Goal: Task Accomplishment & Management: Complete application form

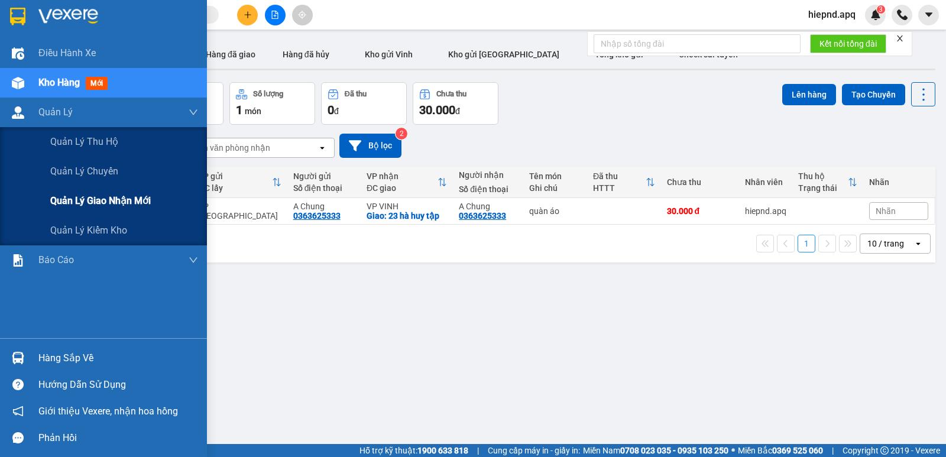
click at [91, 208] on span "Quản lý giao nhận mới" at bounding box center [100, 200] width 101 height 15
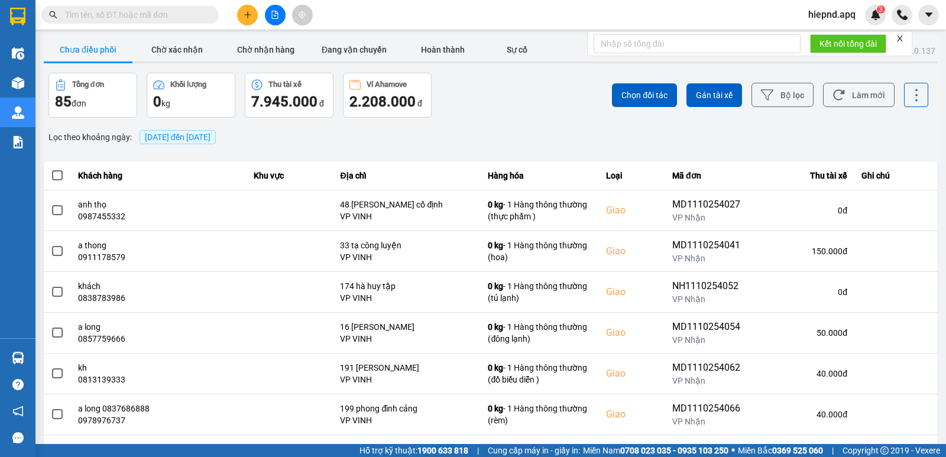
click at [211, 138] on span "[DATE] đến [DATE]" at bounding box center [178, 136] width 66 height 9
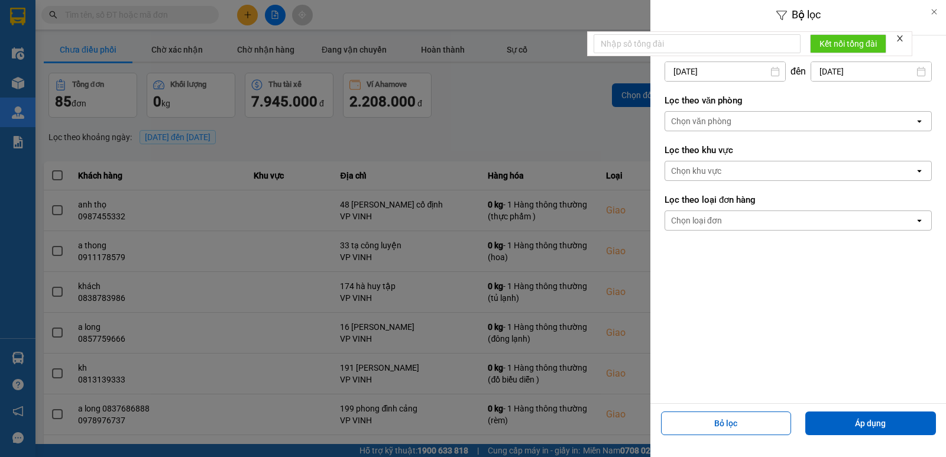
click at [742, 76] on input "[DATE]" at bounding box center [725, 71] width 120 height 19
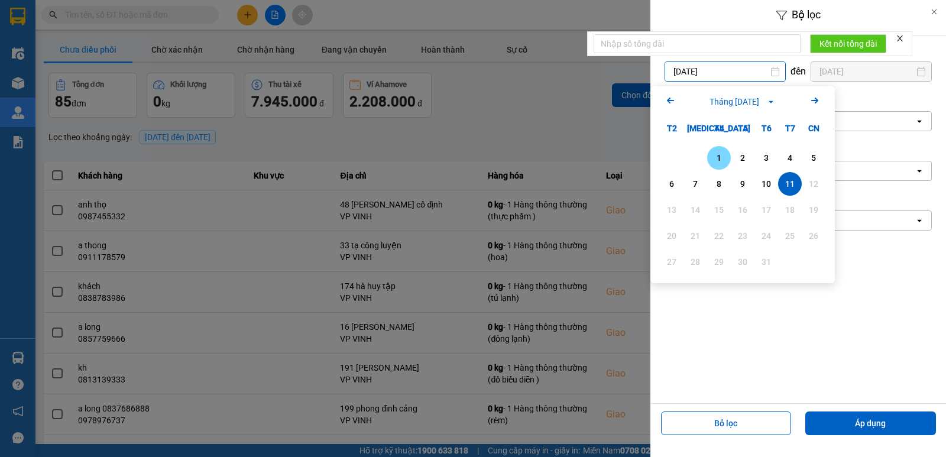
click at [716, 154] on div "1" at bounding box center [719, 158] width 17 height 14
type input "[DATE]"
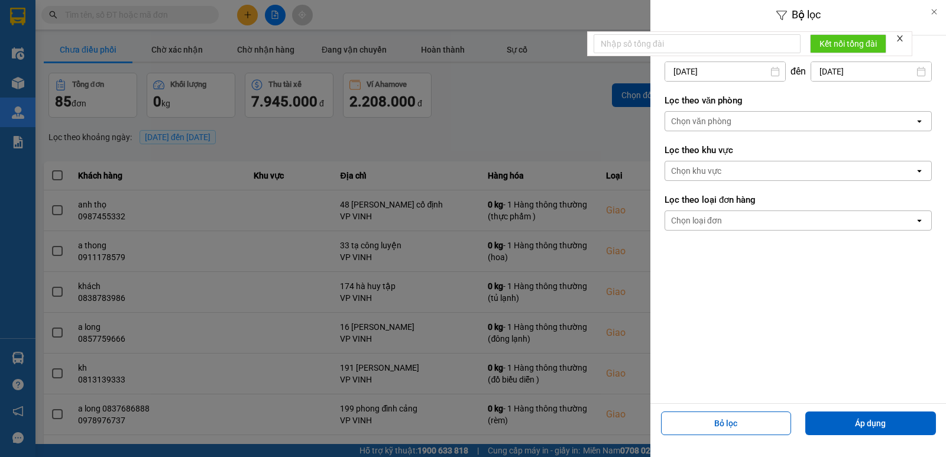
click at [734, 118] on div "Chọn văn phòng" at bounding box center [790, 121] width 250 height 19
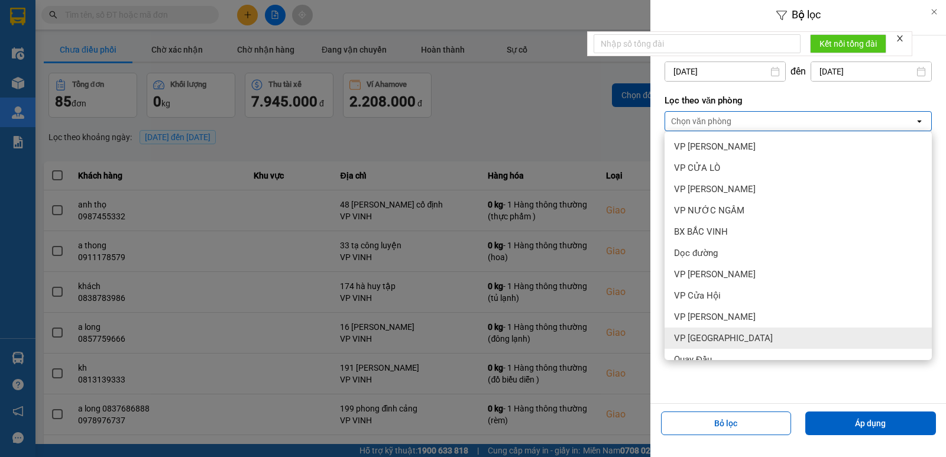
drag, startPoint x: 771, startPoint y: 338, endPoint x: 791, endPoint y: 360, distance: 29.7
click at [771, 338] on div "VP [GEOGRAPHIC_DATA]" at bounding box center [798, 338] width 267 height 21
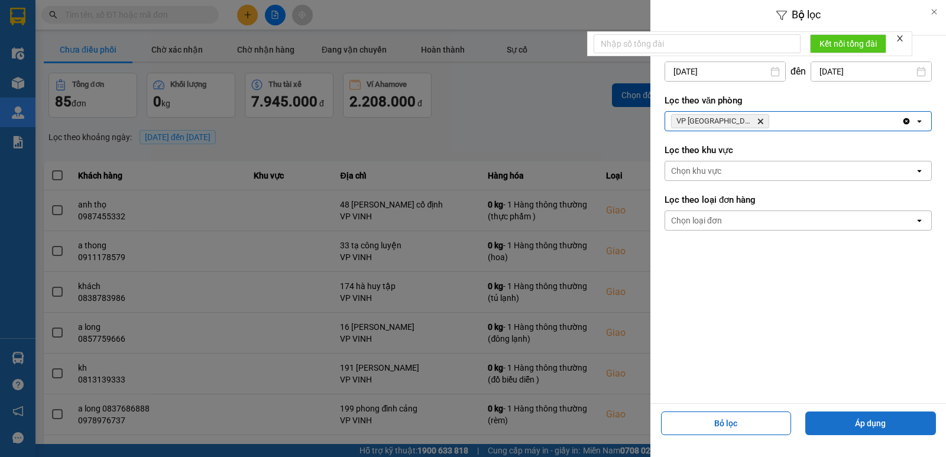
click at [876, 428] on button "Áp dụng" at bounding box center [870, 424] width 131 height 24
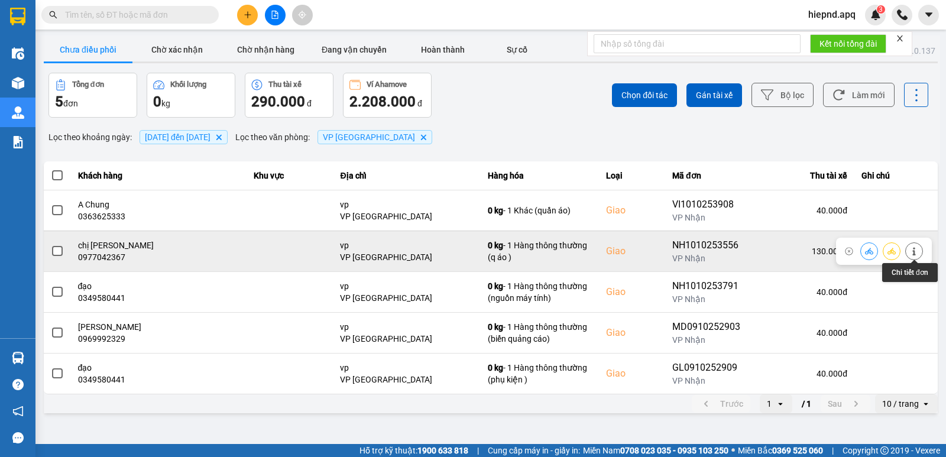
click at [909, 250] on button at bounding box center [914, 251] width 17 height 21
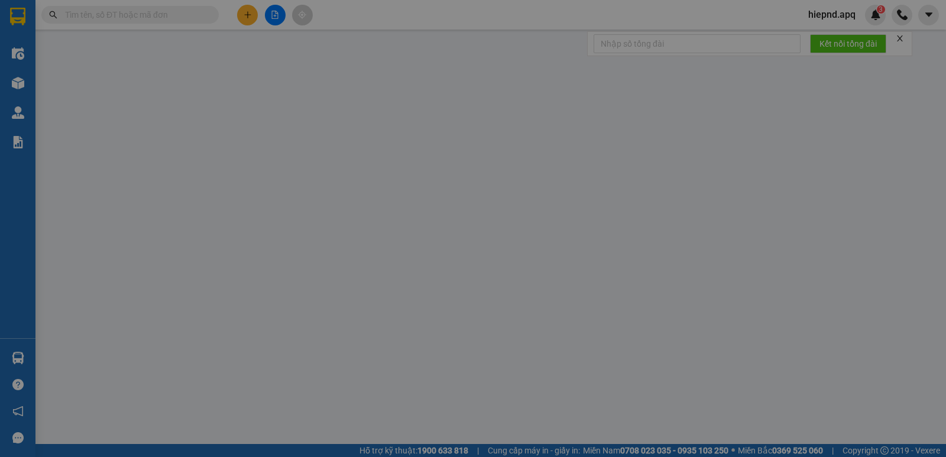
type input "0932294472"
type input "kh"
type input "0977042367"
type input "chị [PERSON_NAME]"
checkbox input "true"
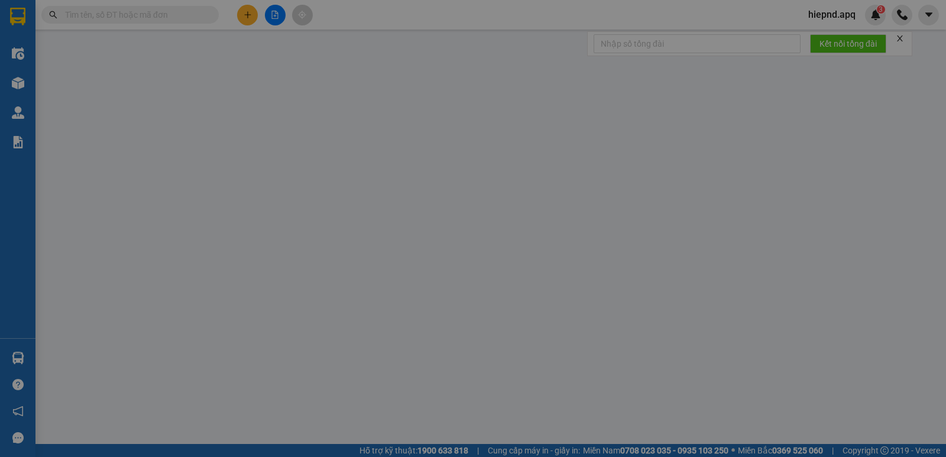
type input "vp"
type input "0"
type input "130.000"
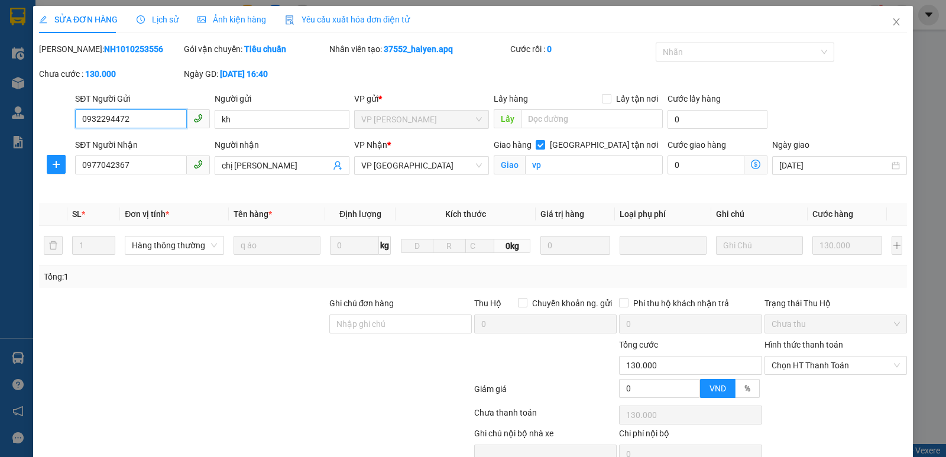
scroll to position [57, 0]
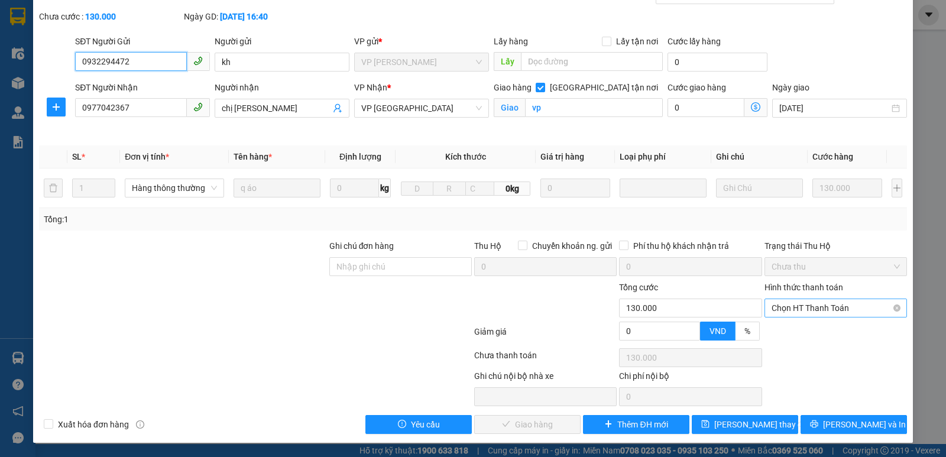
click at [817, 310] on span "Chọn HT Thanh Toán" at bounding box center [836, 308] width 128 height 18
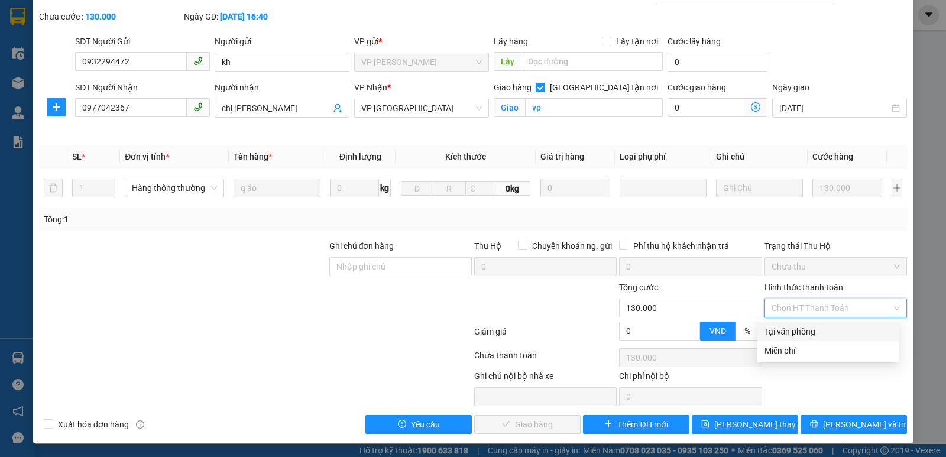
click at [792, 334] on div "Tại văn phòng" at bounding box center [828, 331] width 127 height 13
type input "0"
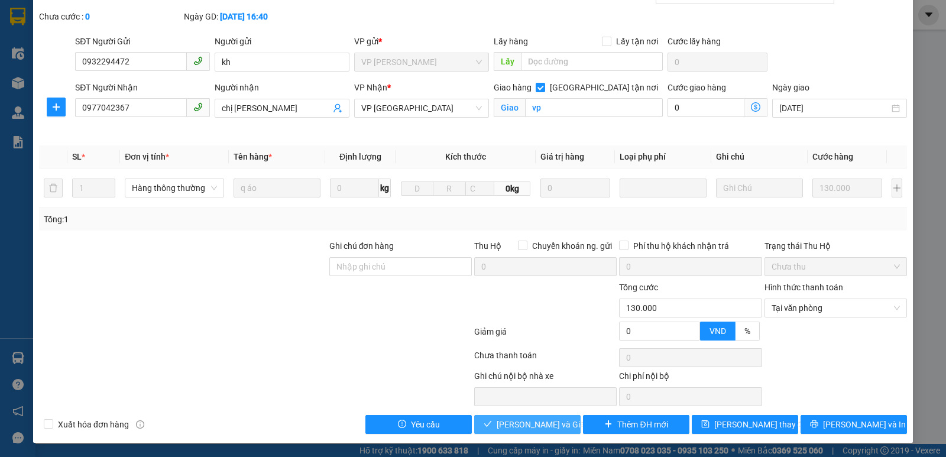
click at [535, 422] on span "[PERSON_NAME] và Giao hàng" at bounding box center [554, 424] width 114 height 13
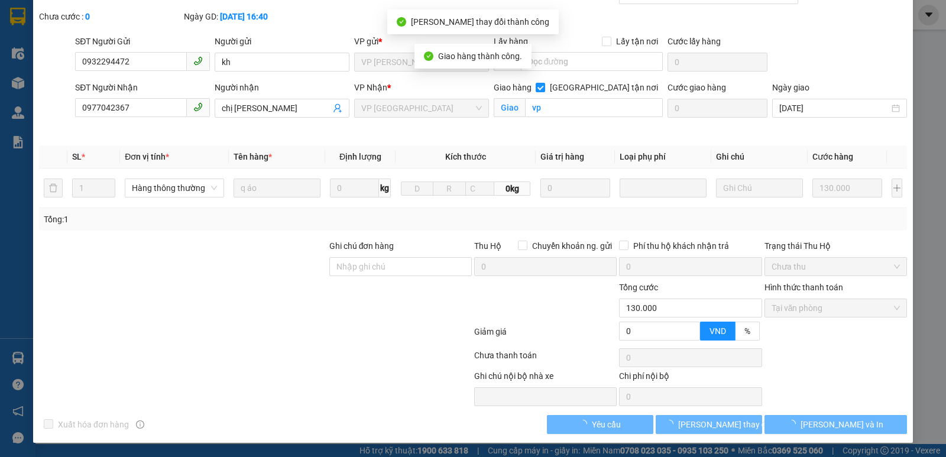
scroll to position [0, 0]
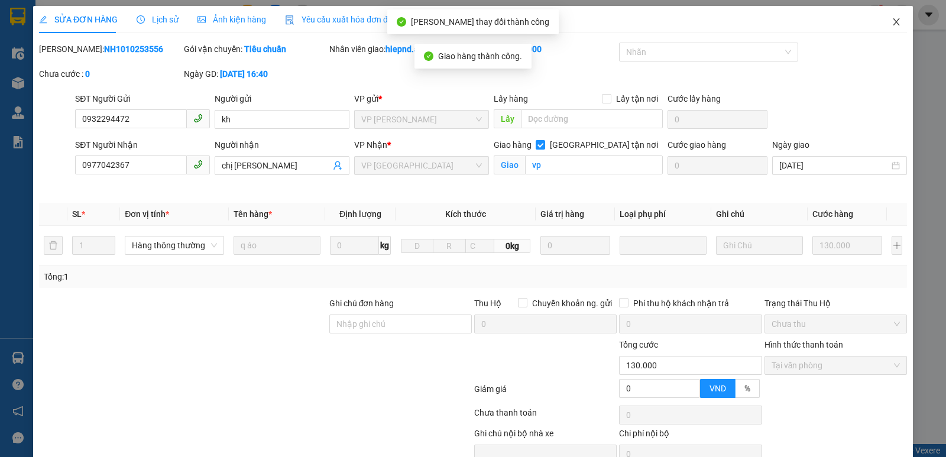
click at [892, 24] on icon "close" at bounding box center [896, 21] width 9 height 9
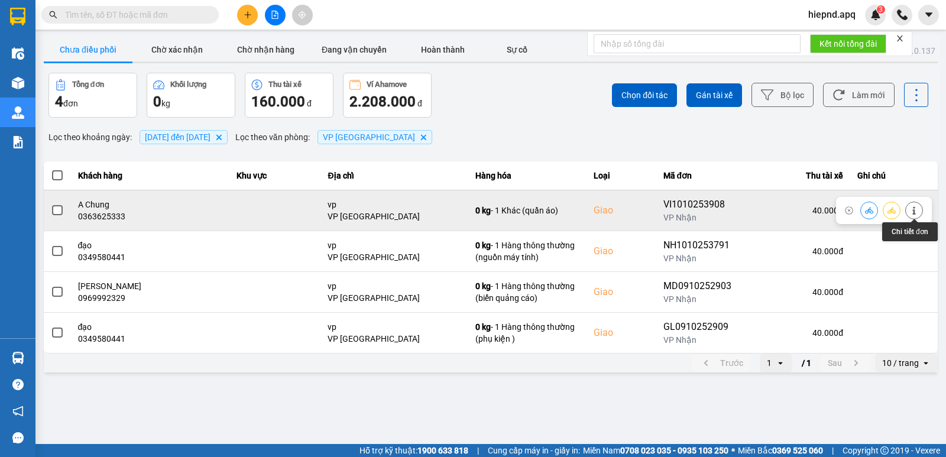
click at [909, 210] on button at bounding box center [914, 210] width 17 height 21
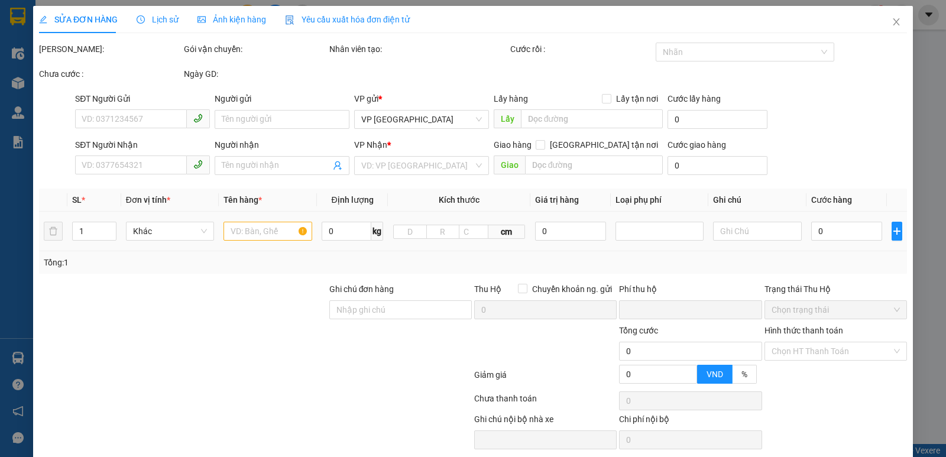
type input "0392862963"
type input "đức thân"
checkbox input "true"
type input "54 [PERSON_NAME]"
type input "0363625333"
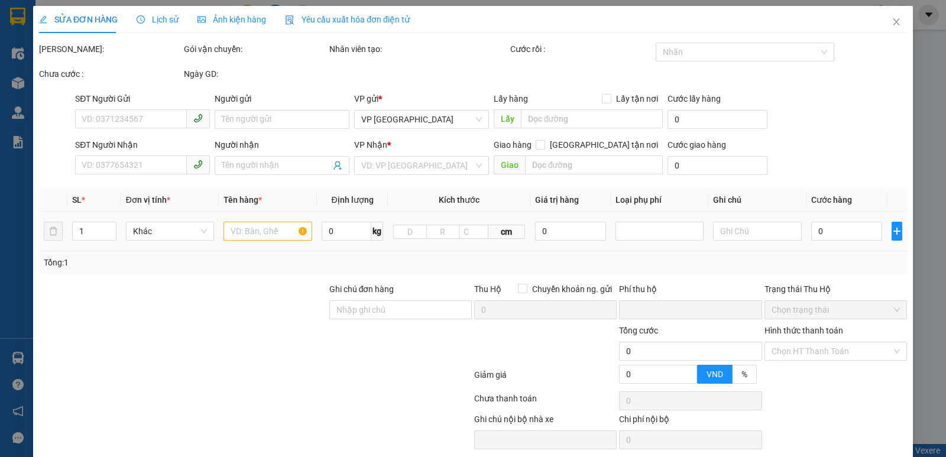
type input "A Chung"
checkbox input "true"
type input "vp"
type input "0"
type input "40.000"
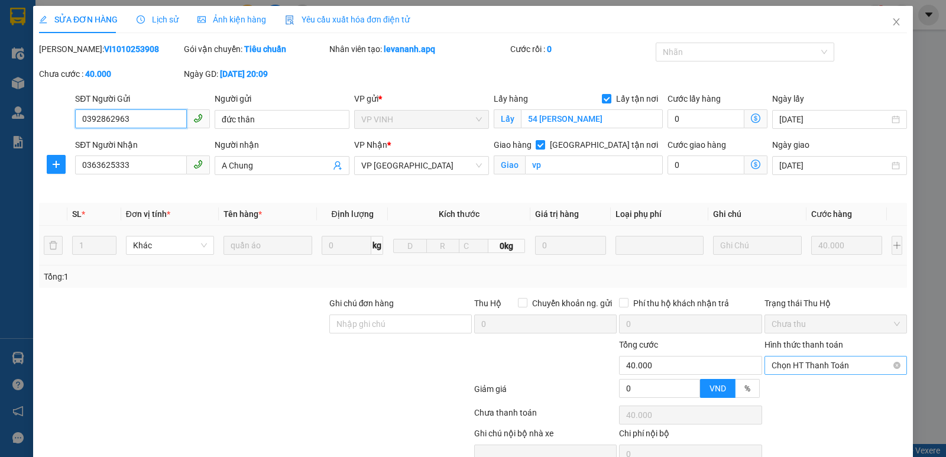
click at [813, 367] on span "Chọn HT Thanh Toán" at bounding box center [836, 366] width 128 height 18
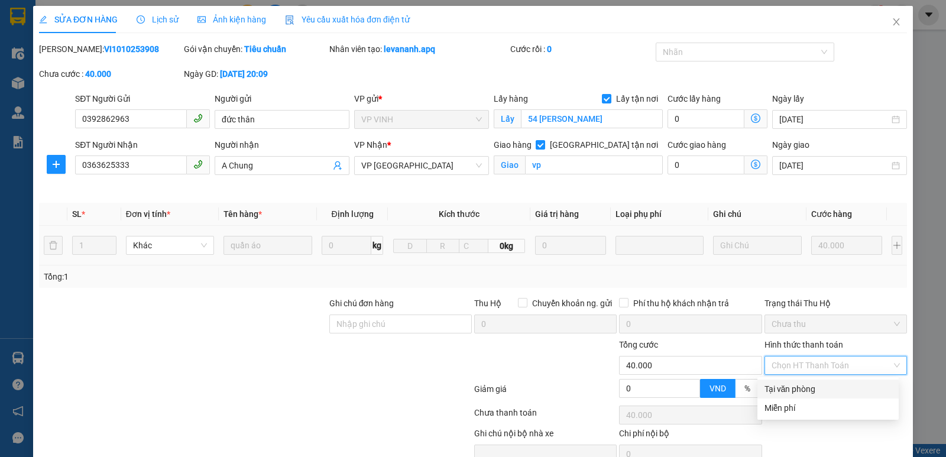
click at [803, 389] on div "Tại văn phòng" at bounding box center [828, 389] width 127 height 13
type input "0"
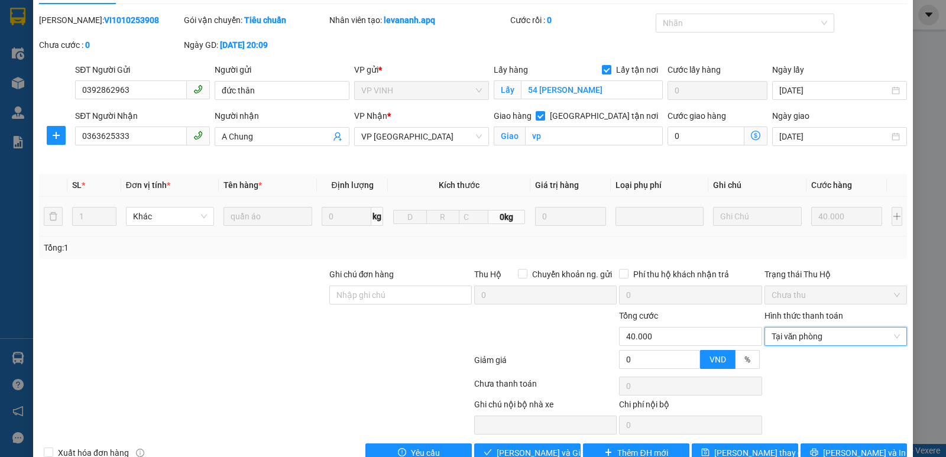
scroll to position [57, 0]
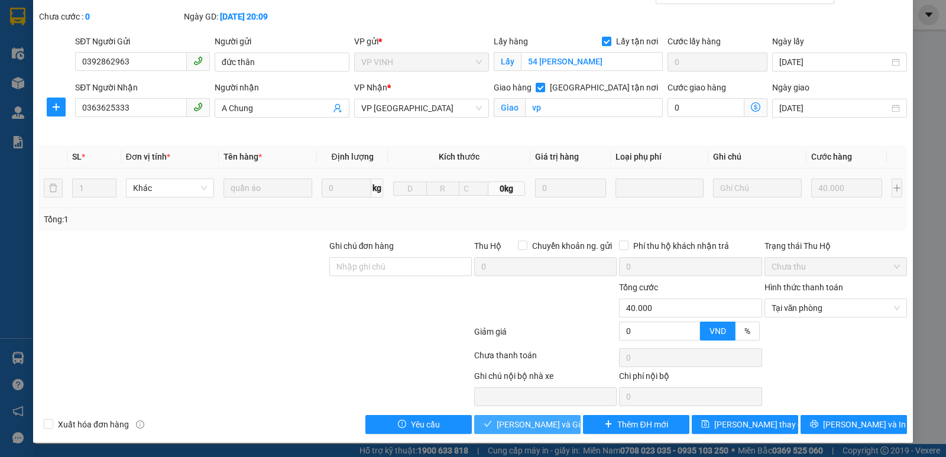
click at [520, 422] on span "[PERSON_NAME] và Giao hàng" at bounding box center [554, 424] width 114 height 13
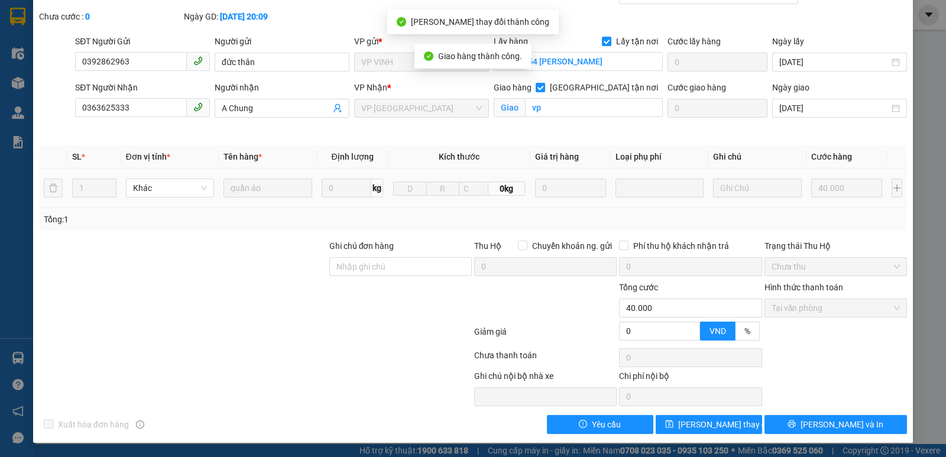
scroll to position [0, 0]
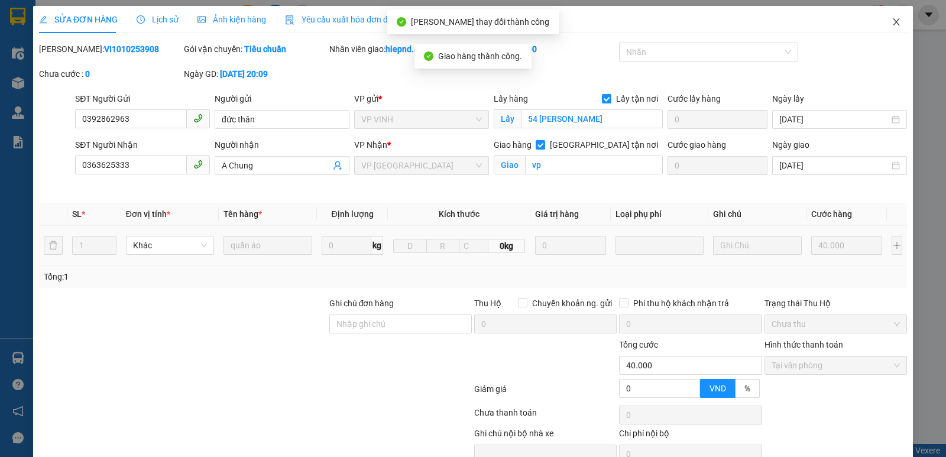
click at [892, 20] on icon "close" at bounding box center [896, 21] width 9 height 9
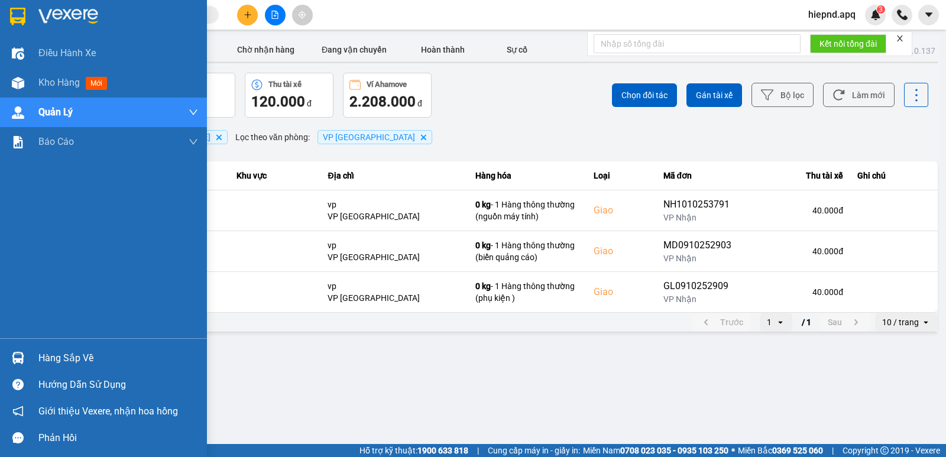
click at [54, 357] on div "Hàng sắp về" at bounding box center [118, 358] width 160 height 18
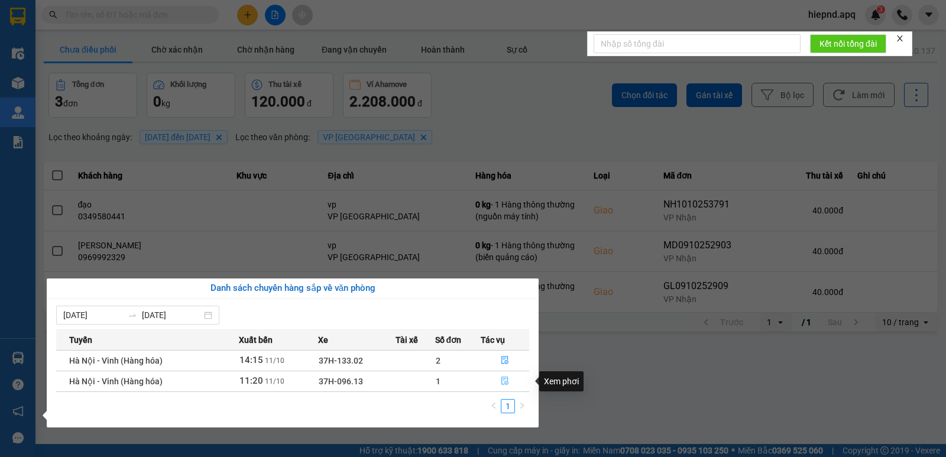
click at [500, 380] on button "button" at bounding box center [504, 381] width 47 height 19
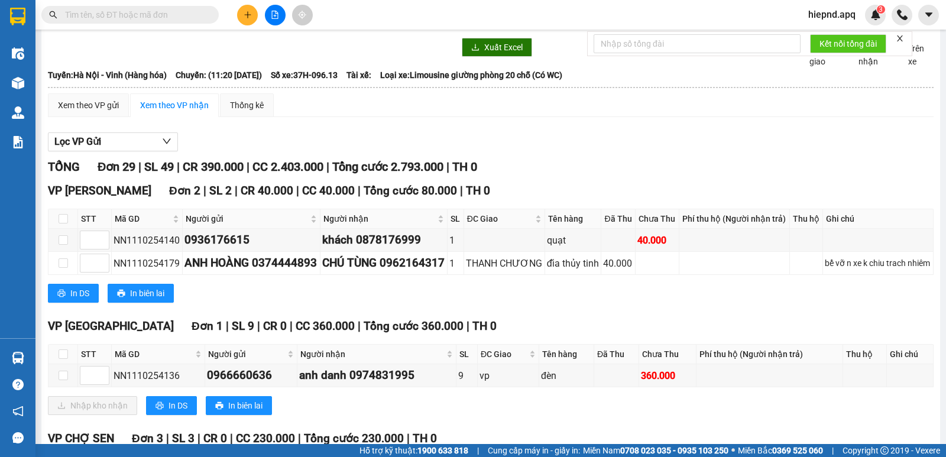
scroll to position [59, 0]
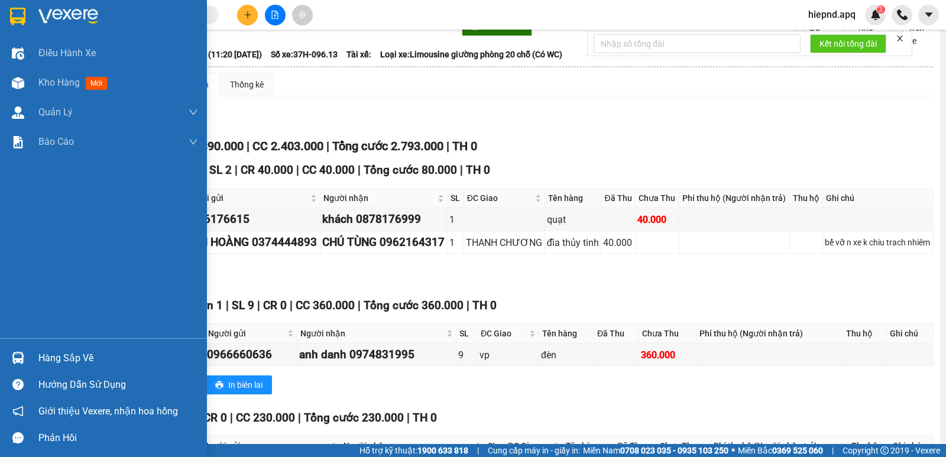
click at [60, 362] on div "Hàng sắp về" at bounding box center [118, 358] width 160 height 18
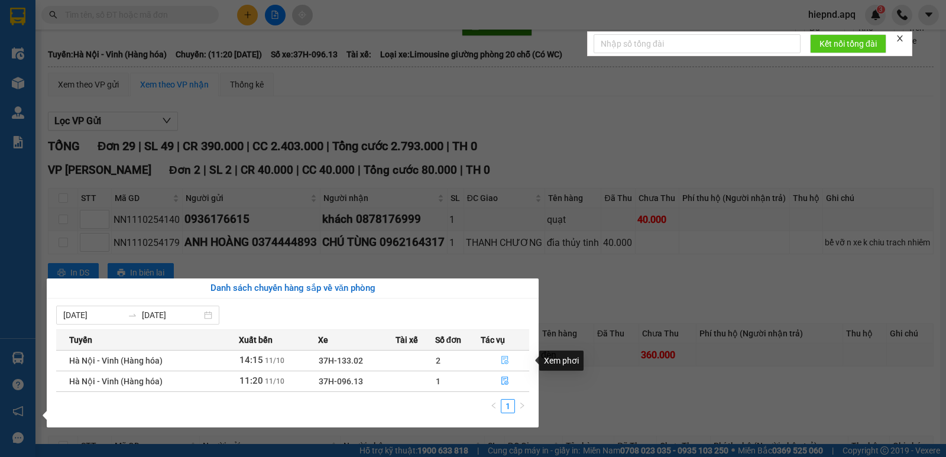
click at [504, 362] on icon "file-done" at bounding box center [505, 360] width 8 height 8
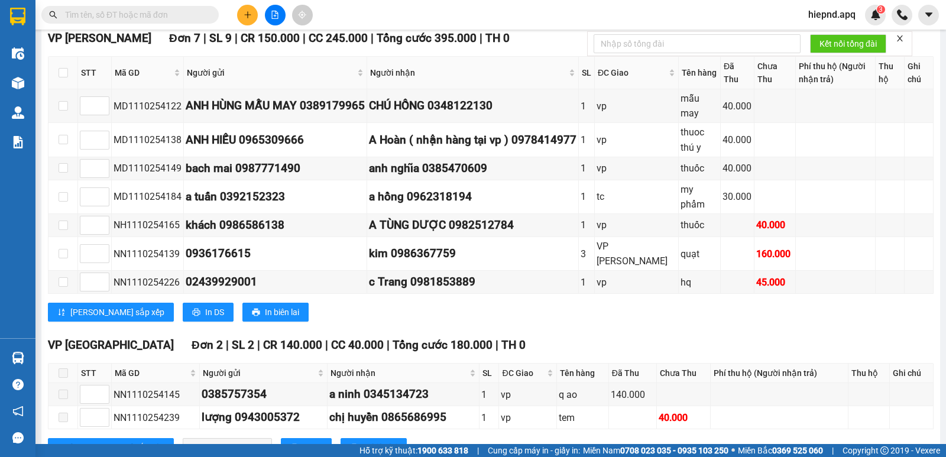
scroll to position [355, 0]
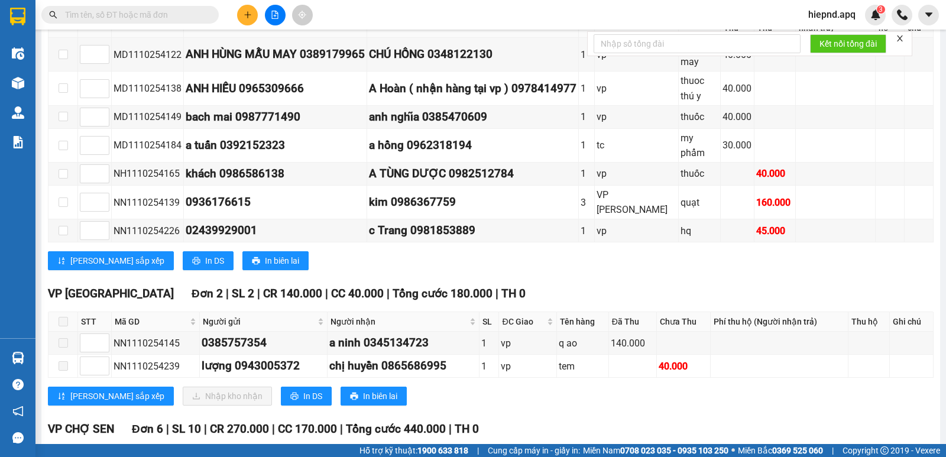
click at [580, 386] on div "VP [GEOGRAPHIC_DATA] 2 | SL 2 | CR 140.000 | CC 40.000 | Tổng cước 180.000 | TH…" at bounding box center [491, 350] width 886 height 130
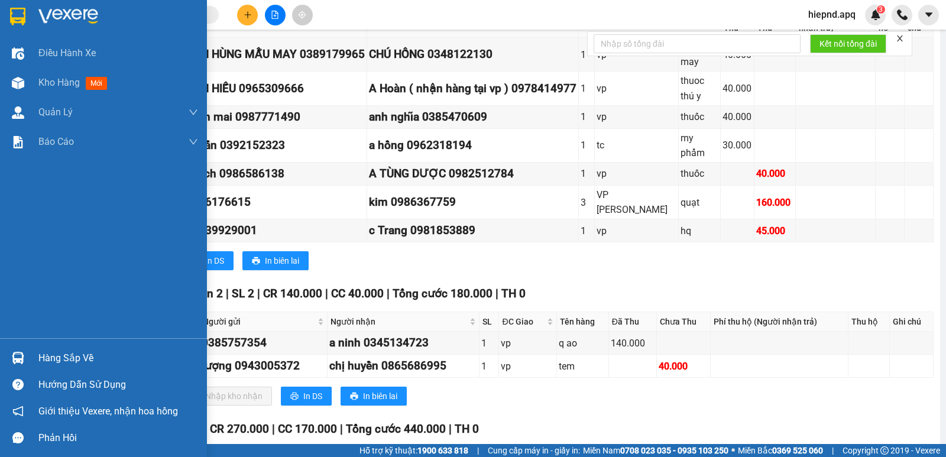
click at [47, 362] on div "Hàng sắp về" at bounding box center [118, 358] width 160 height 18
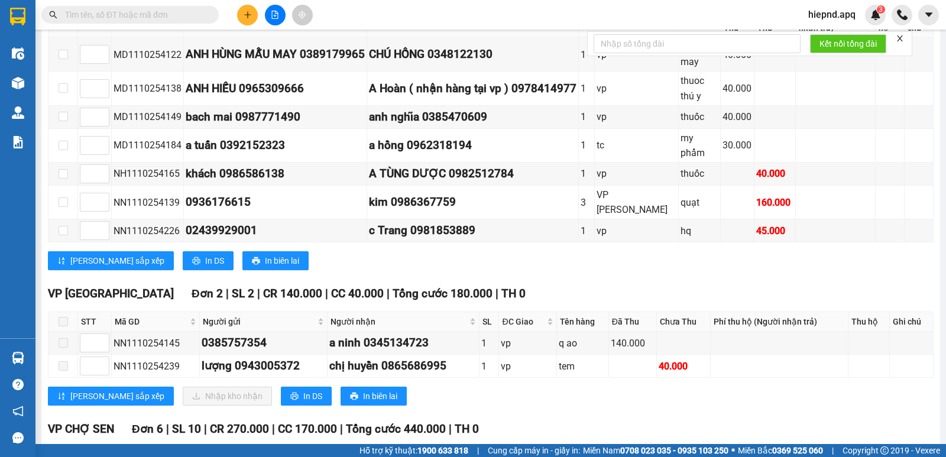
click at [608, 403] on section "Kết quả tìm kiếm ( 0 ) Bộ lọc Ngày tạo đơn gần nhất No Data hiepnd.apq 3 Điều h…" at bounding box center [473, 228] width 946 height 457
click at [608, 403] on div "[PERSON_NAME] sắp xếp Nhập kho nhận In DS In biên lai" at bounding box center [491, 396] width 886 height 19
click at [726, 396] on div "[PERSON_NAME] sắp xếp Nhập kho nhận In DS In biên lai" at bounding box center [491, 396] width 886 height 19
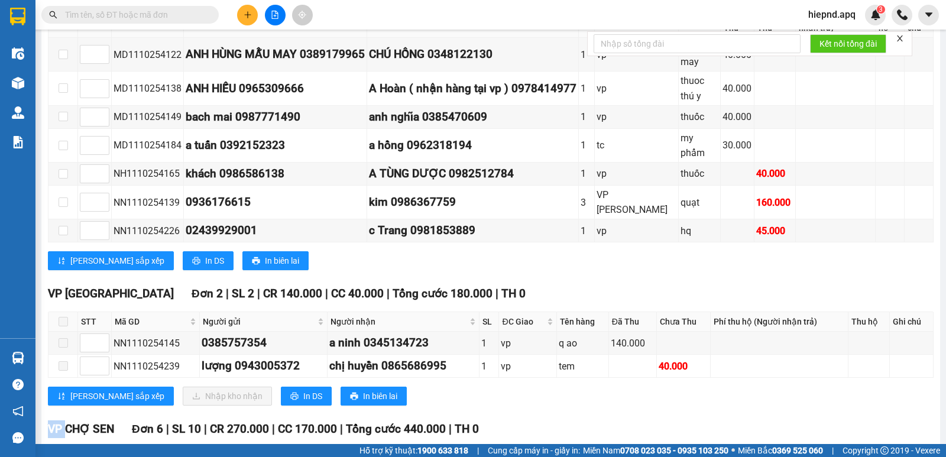
click at [726, 396] on div "[PERSON_NAME] sắp xếp Nhập kho nhận In DS In biên lai" at bounding box center [491, 396] width 886 height 19
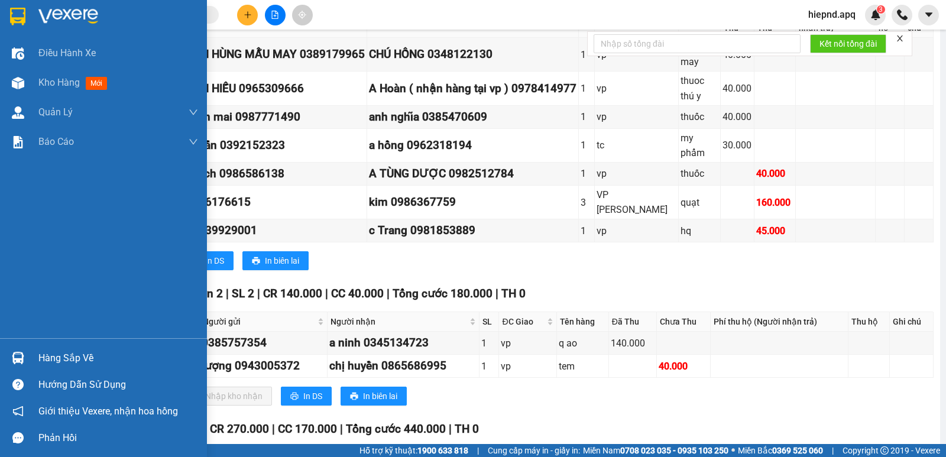
click at [66, 365] on div "Hàng sắp về" at bounding box center [118, 358] width 160 height 18
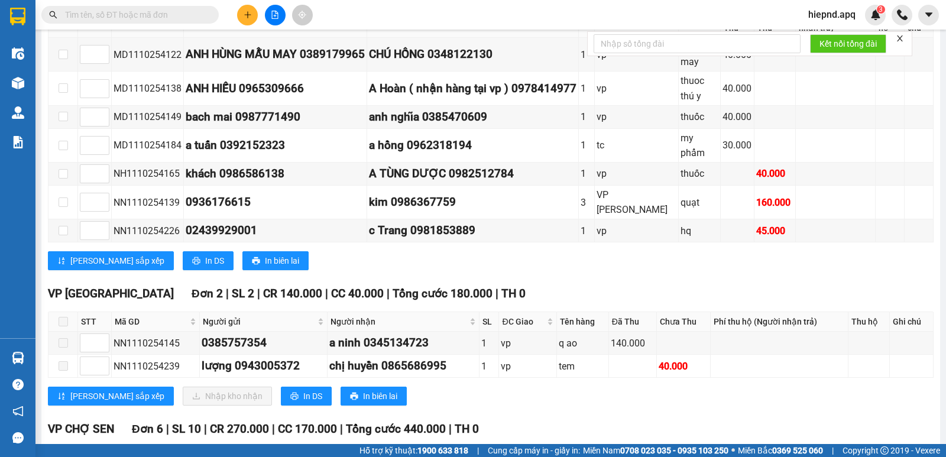
click at [901, 40] on icon "close" at bounding box center [900, 38] width 8 height 8
